Goal: Task Accomplishment & Management: Manage account settings

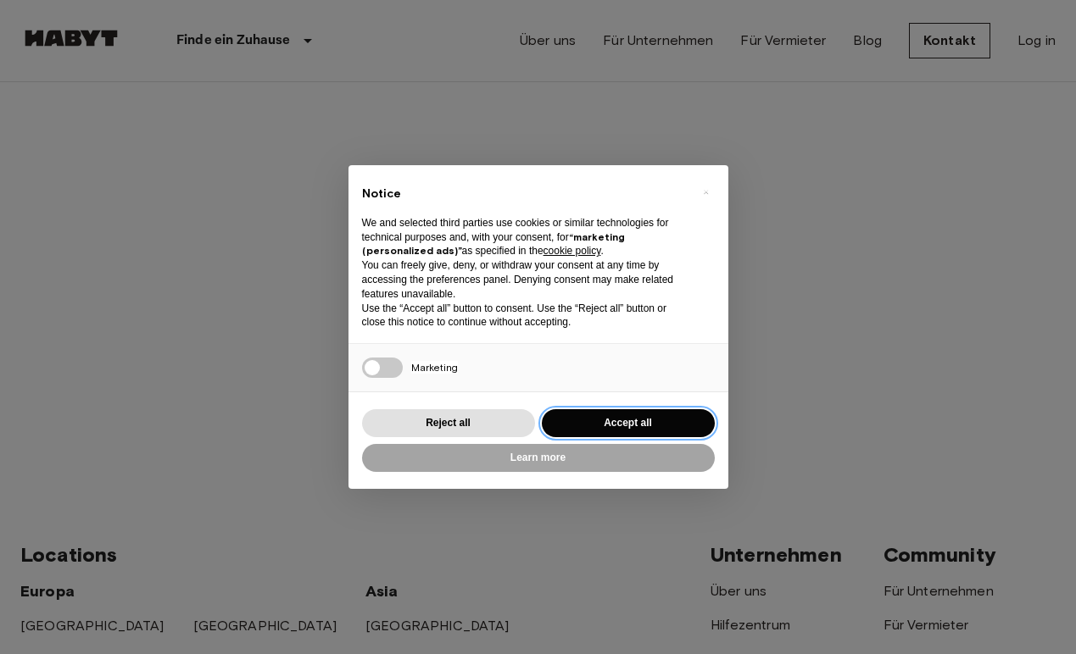
click at [605, 416] on button "Accept all" at bounding box center [628, 423] width 173 height 28
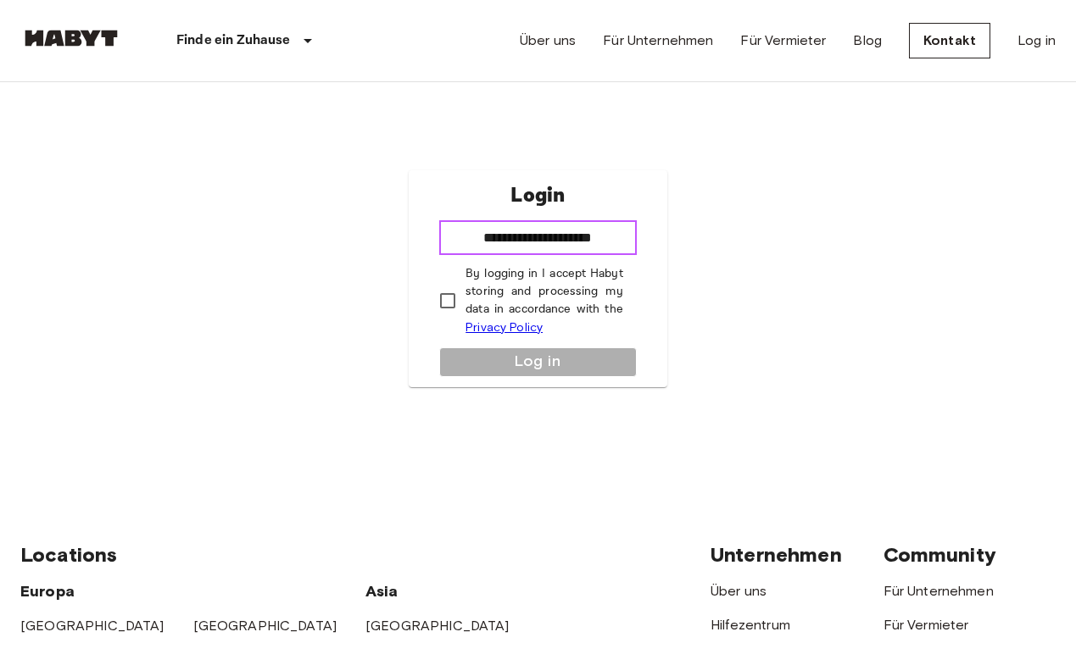
type input "**********"
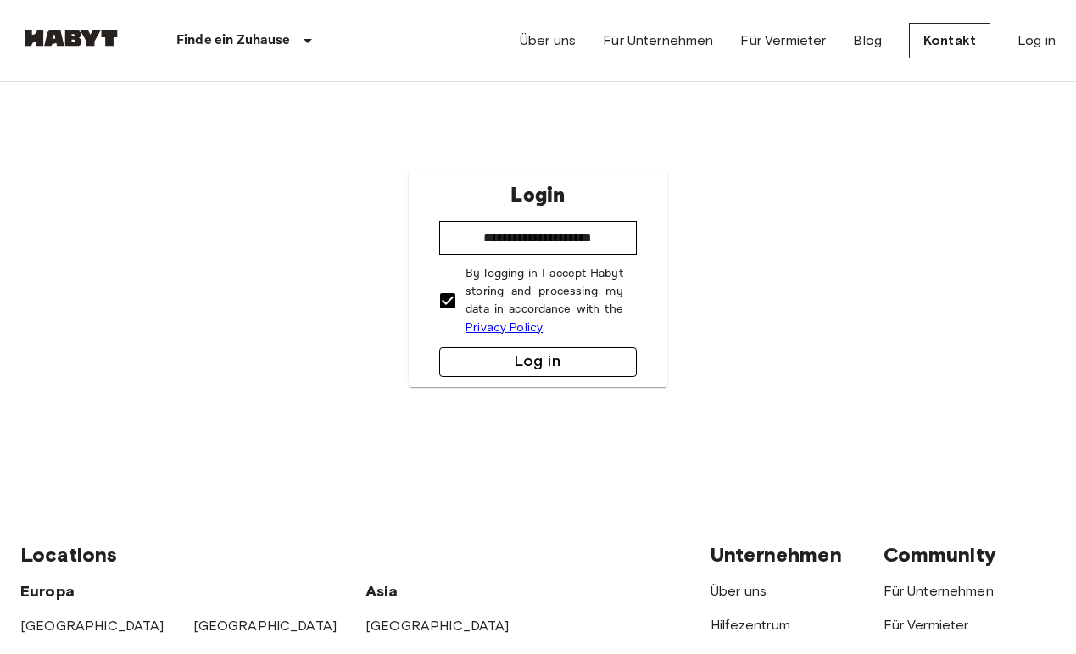
click at [527, 365] on button "Log in" at bounding box center [537, 363] width 197 height 30
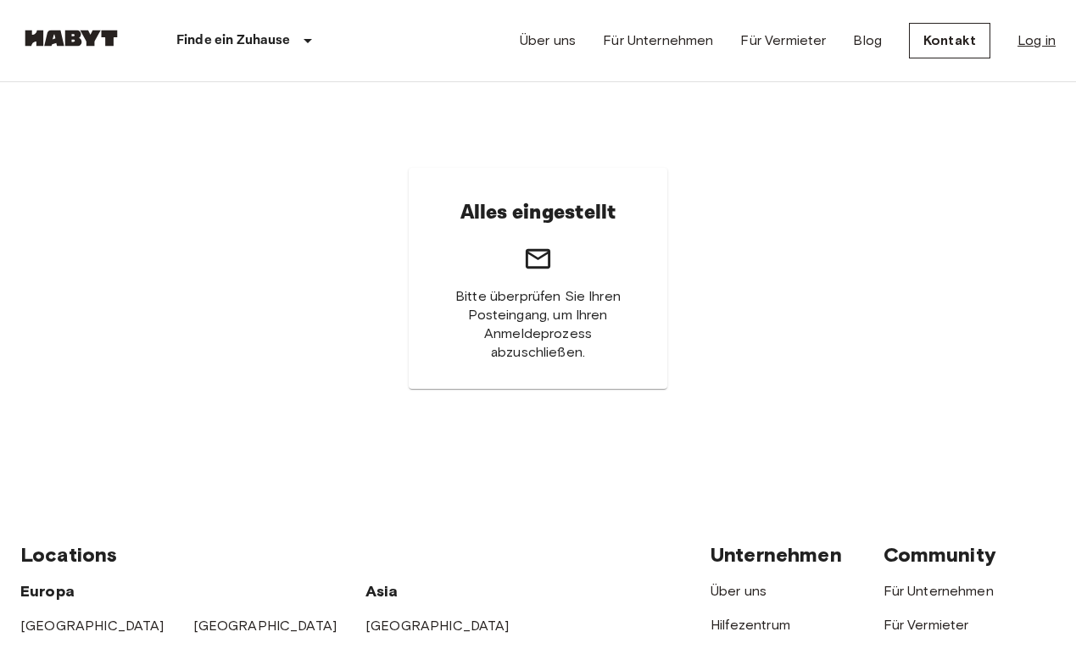
click at [1036, 39] on link "Log in" at bounding box center [1036, 41] width 38 height 20
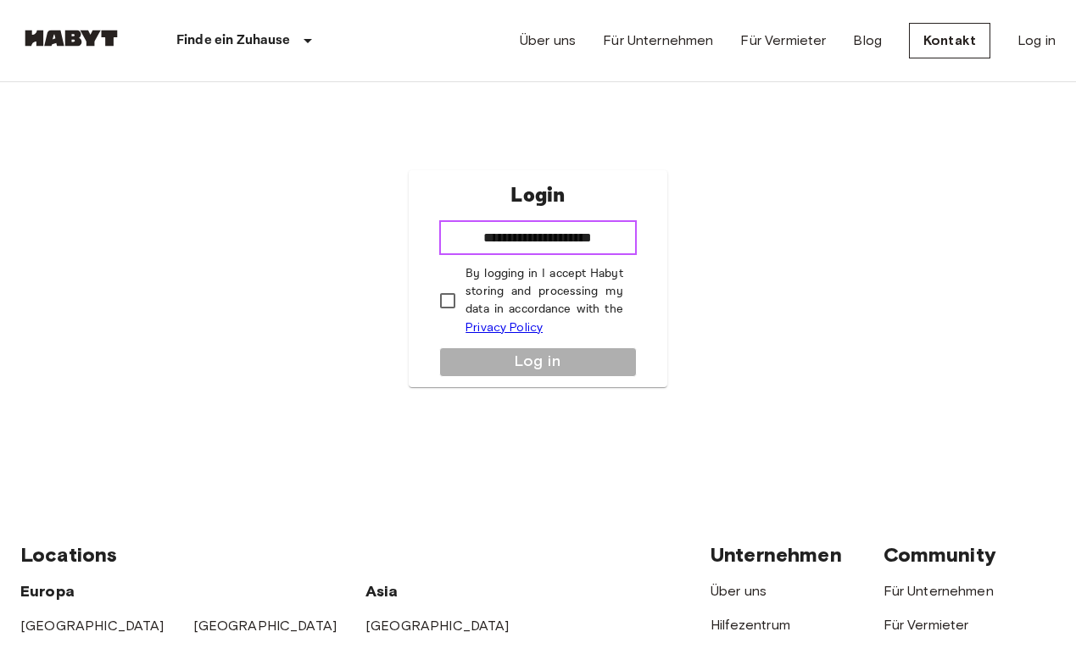
type input "**********"
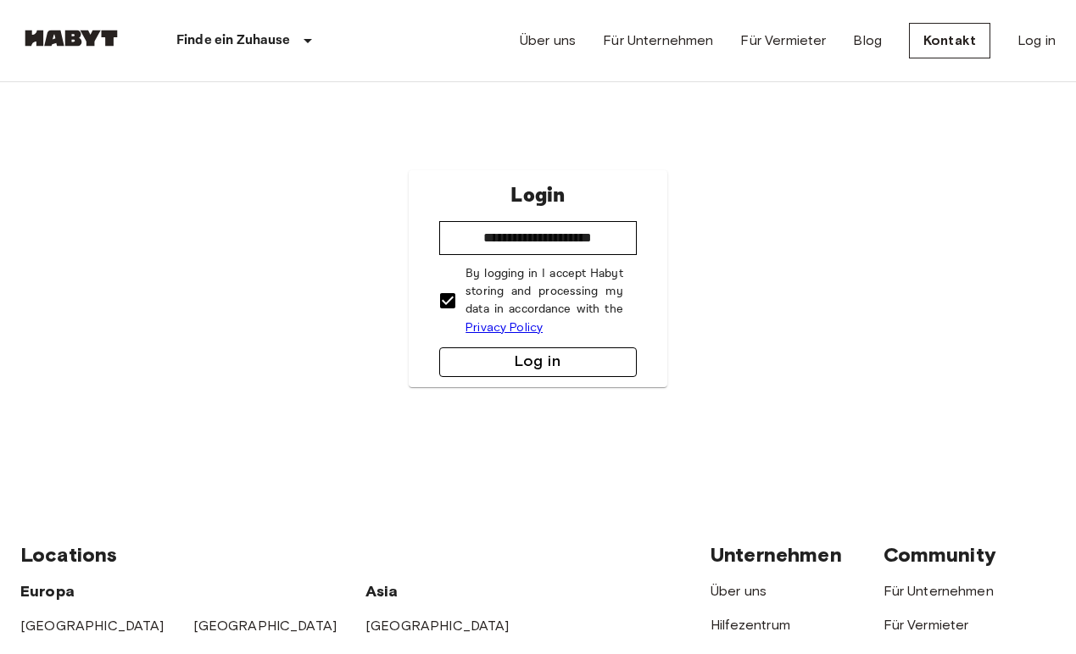
click at [499, 376] on button "Log in" at bounding box center [537, 363] width 197 height 30
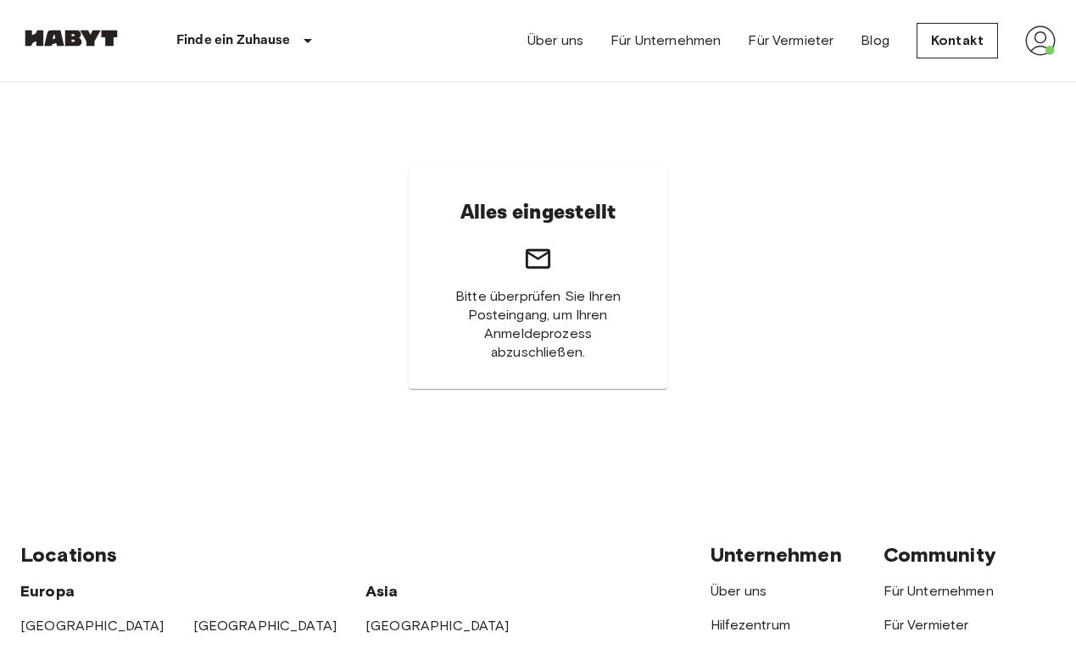
click at [1048, 35] on img at bounding box center [1040, 40] width 31 height 31
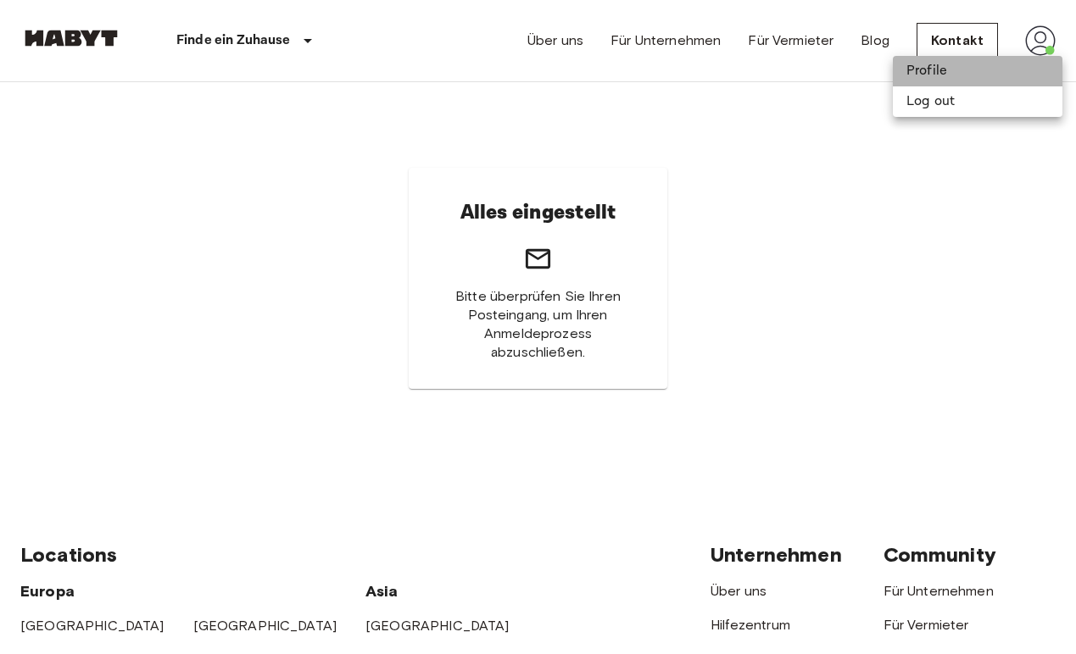
click at [948, 82] on li "Profile" at bounding box center [978, 71] width 170 height 31
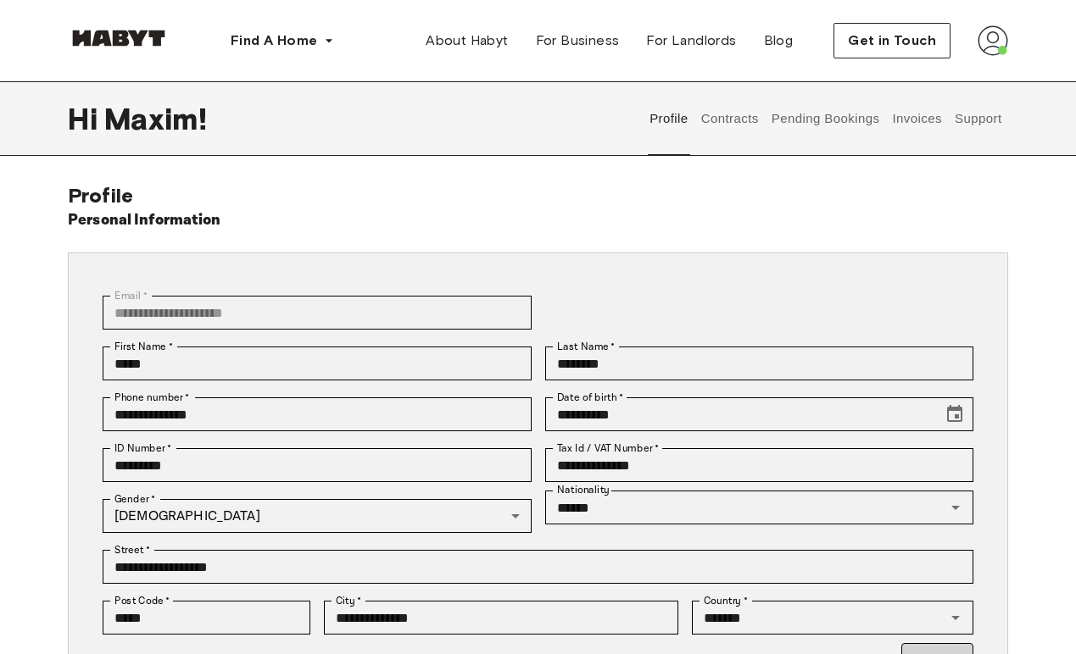
click at [831, 124] on button "Pending Bookings" at bounding box center [825, 118] width 113 height 75
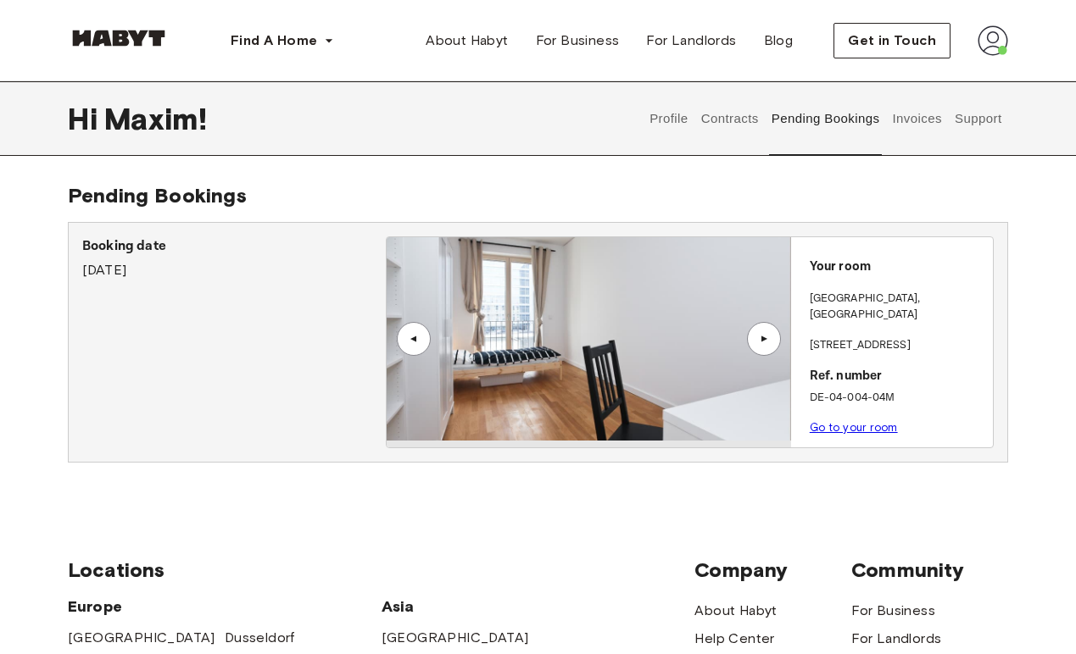
click at [834, 268] on p "Your room" at bounding box center [897, 267] width 176 height 19
click at [742, 115] on button "Contracts" at bounding box center [729, 118] width 62 height 75
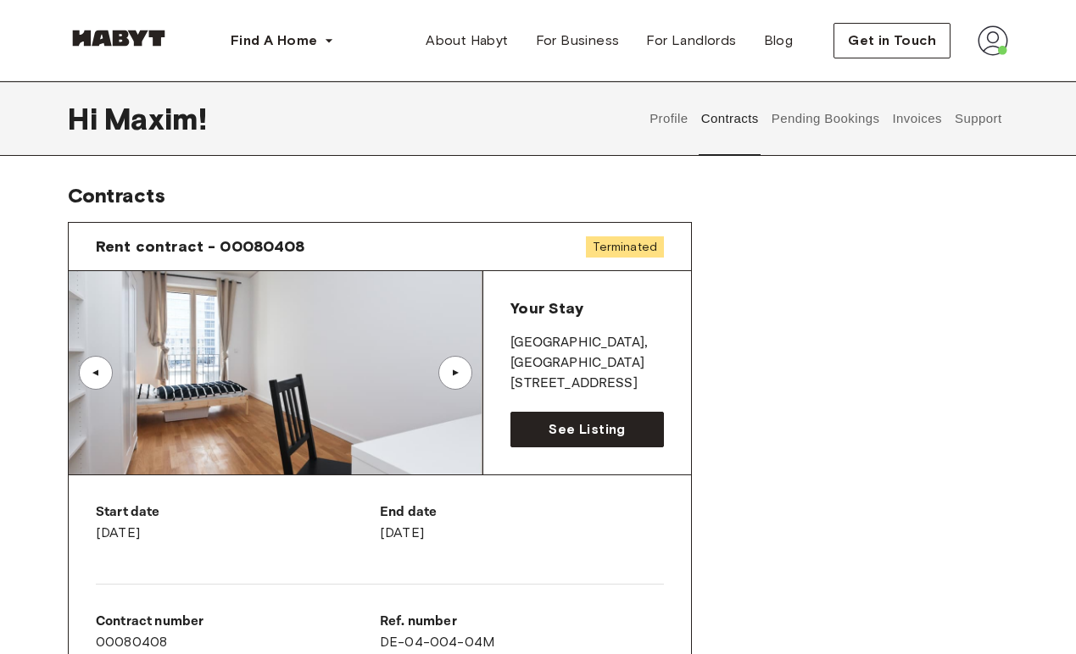
click at [971, 120] on button "Support" at bounding box center [978, 118] width 52 height 75
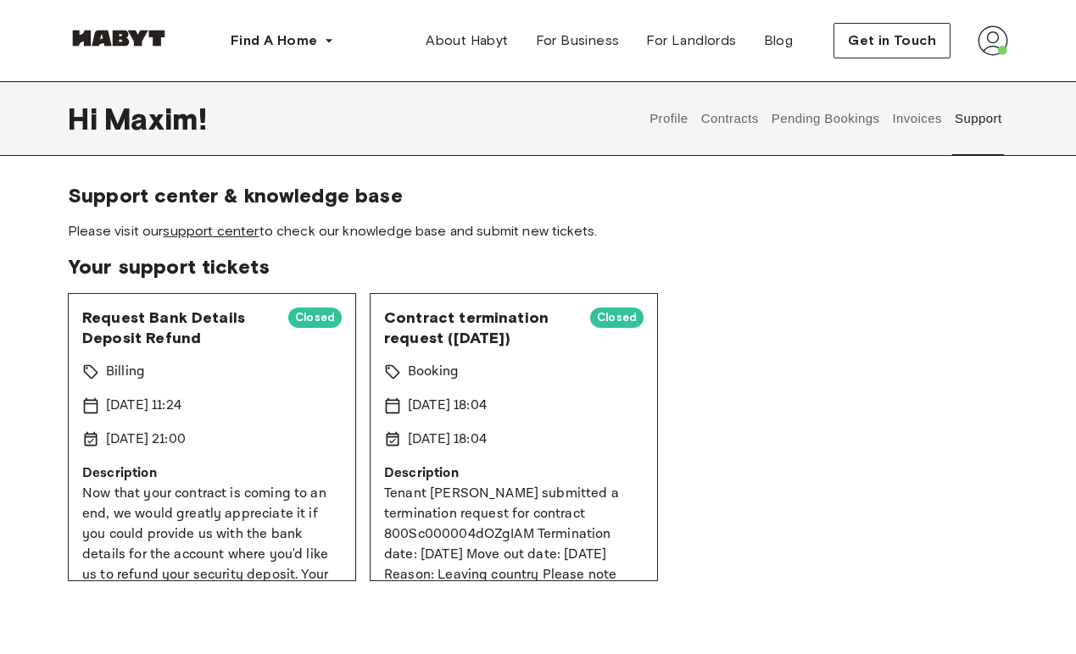
click at [244, 234] on link "support center" at bounding box center [211, 231] width 96 height 16
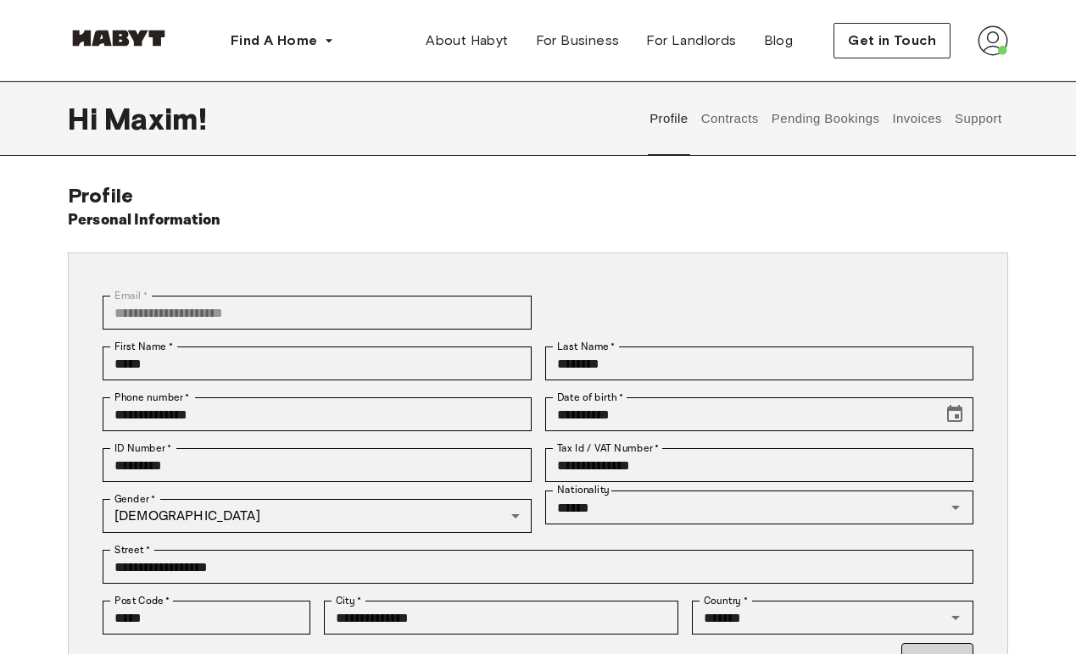
click at [929, 113] on button "Invoices" at bounding box center [916, 118] width 53 height 75
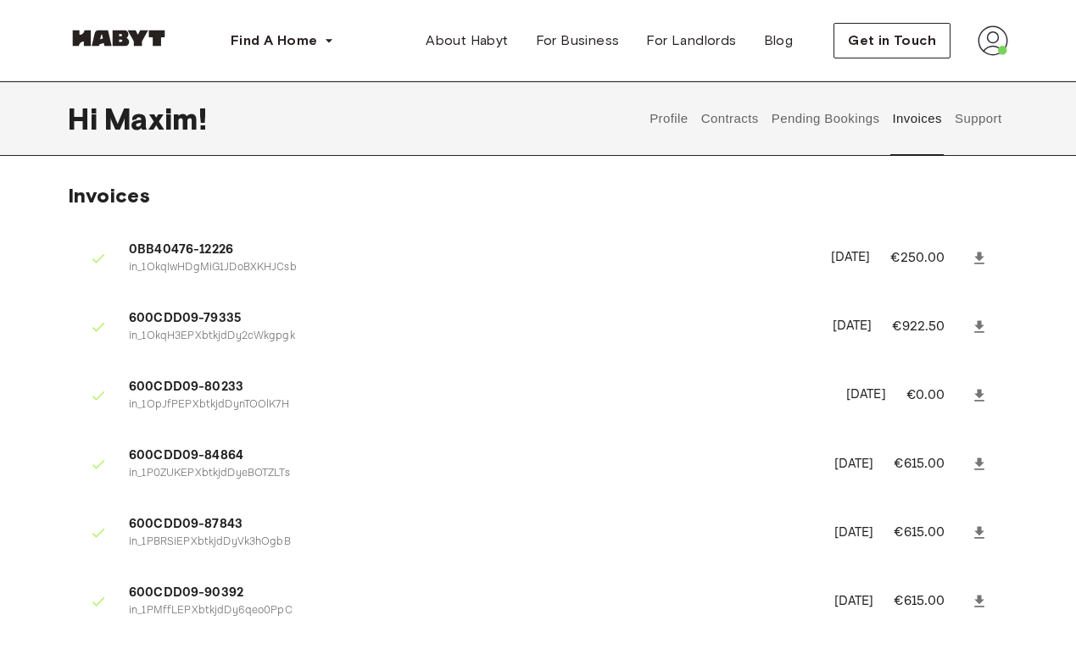
click at [850, 121] on button "Pending Bookings" at bounding box center [825, 118] width 113 height 75
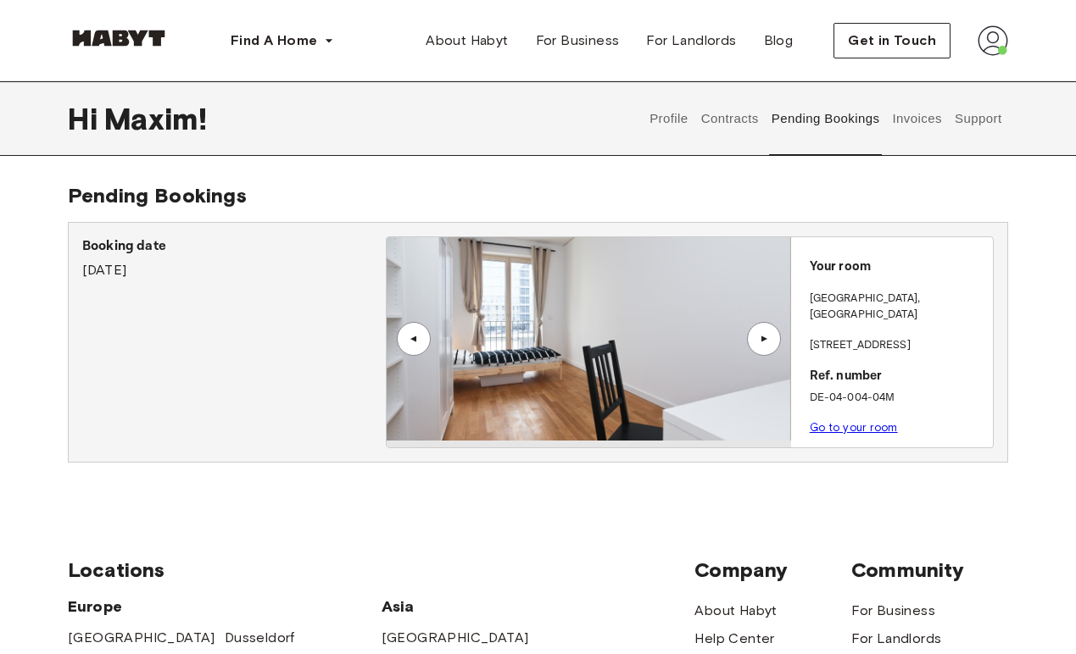
click at [983, 132] on button "Support" at bounding box center [978, 118] width 52 height 75
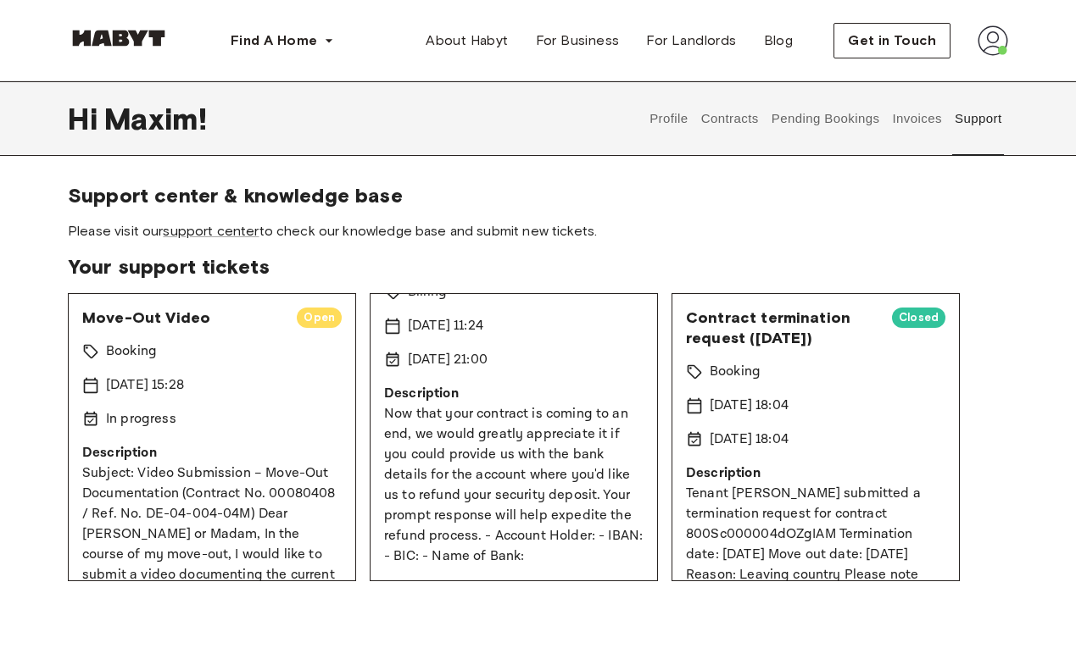
scroll to position [80, 0]
click at [191, 354] on div "Booking" at bounding box center [211, 352] width 259 height 20
click at [313, 321] on span "Open" at bounding box center [319, 317] width 45 height 17
click at [132, 315] on span "Move-Out Video" at bounding box center [182, 318] width 201 height 20
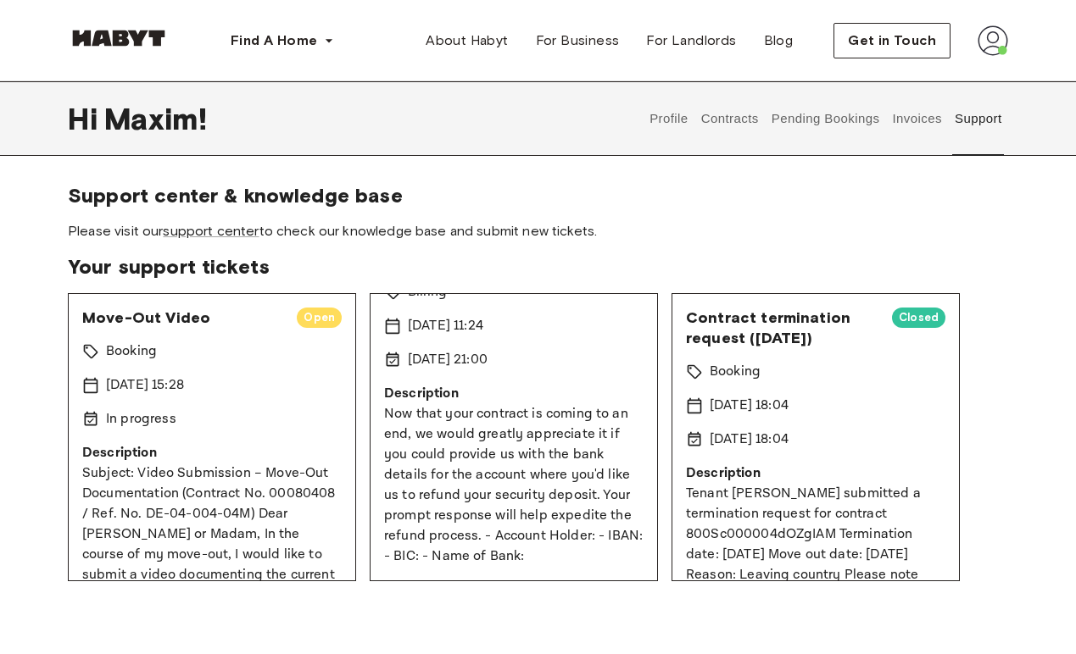
click at [203, 458] on p "Description" at bounding box center [211, 453] width 259 height 20
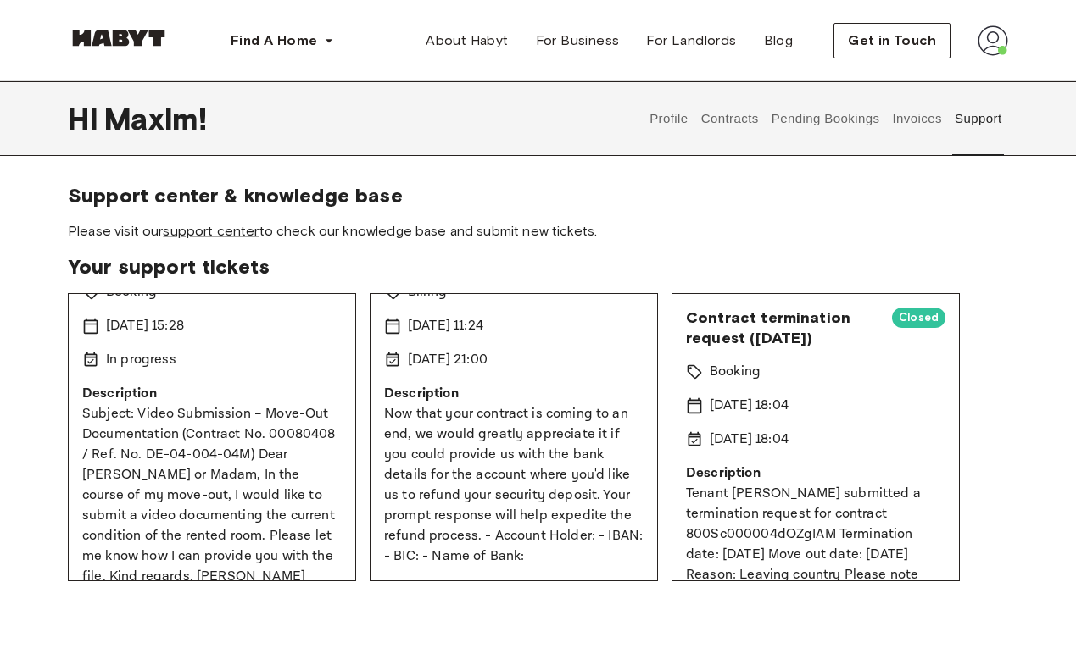
scroll to position [0, 0]
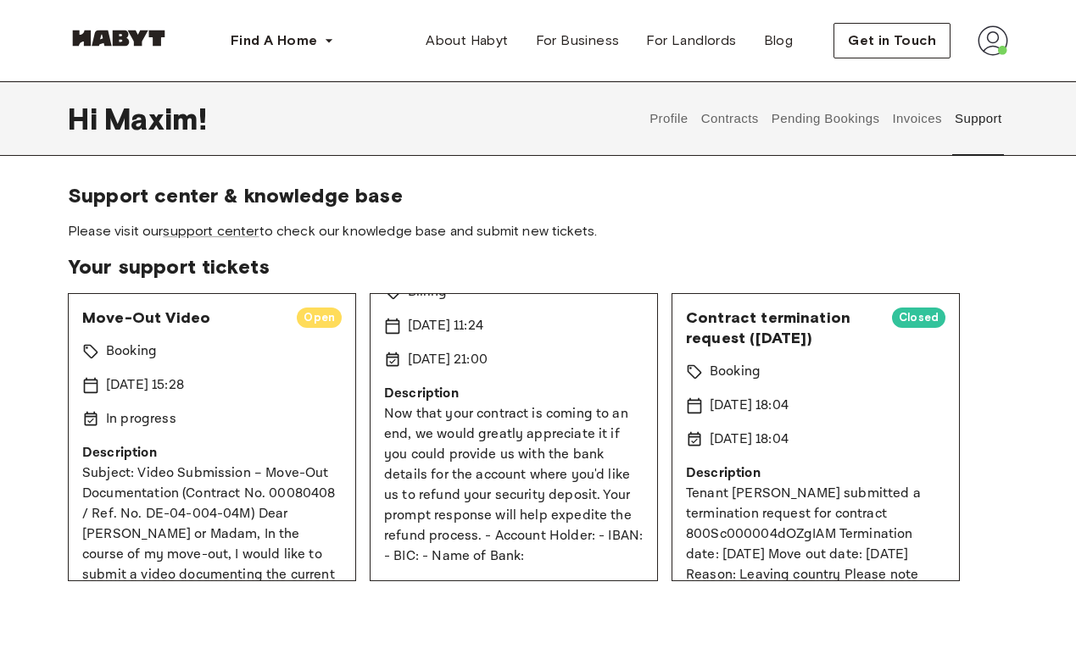
click at [298, 409] on div "Move-Out Video Open Booking [DATE] 15:28 In progress Description Subject: Video…" at bounding box center [212, 437] width 288 height 288
click at [360, 254] on span "Your support tickets" at bounding box center [538, 266] width 940 height 25
click at [777, 220] on section "Support center & knowledge base Please visit our support center to check our kn…" at bounding box center [538, 212] width 940 height 58
